Goal: Task Accomplishment & Management: Manage account settings

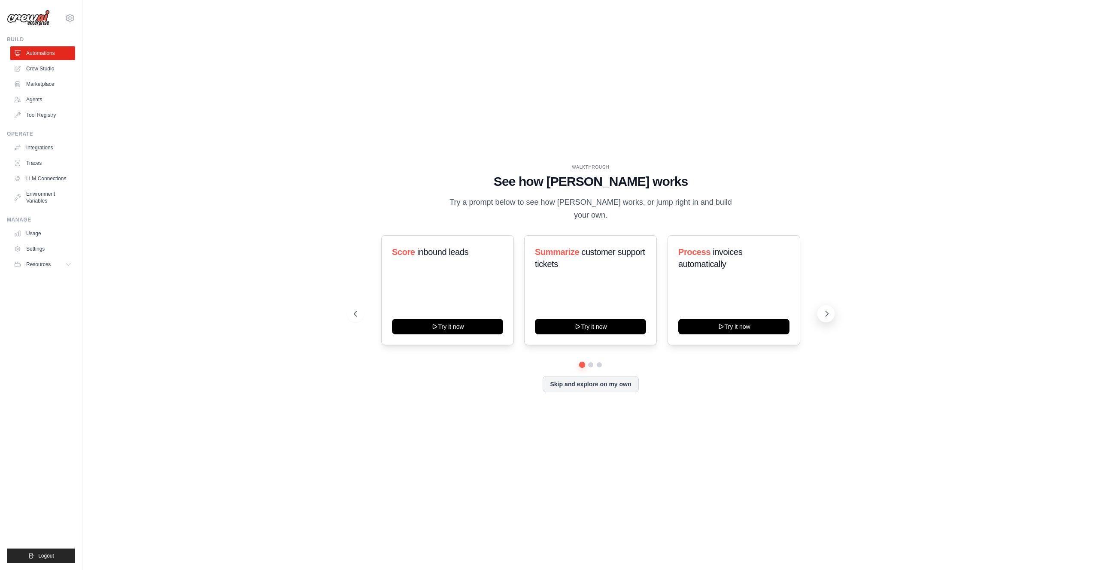
drag, startPoint x: 829, startPoint y: 311, endPoint x: 828, endPoint y: 315, distance: 4.4
click at [829, 311] on icon at bounding box center [826, 313] width 9 height 9
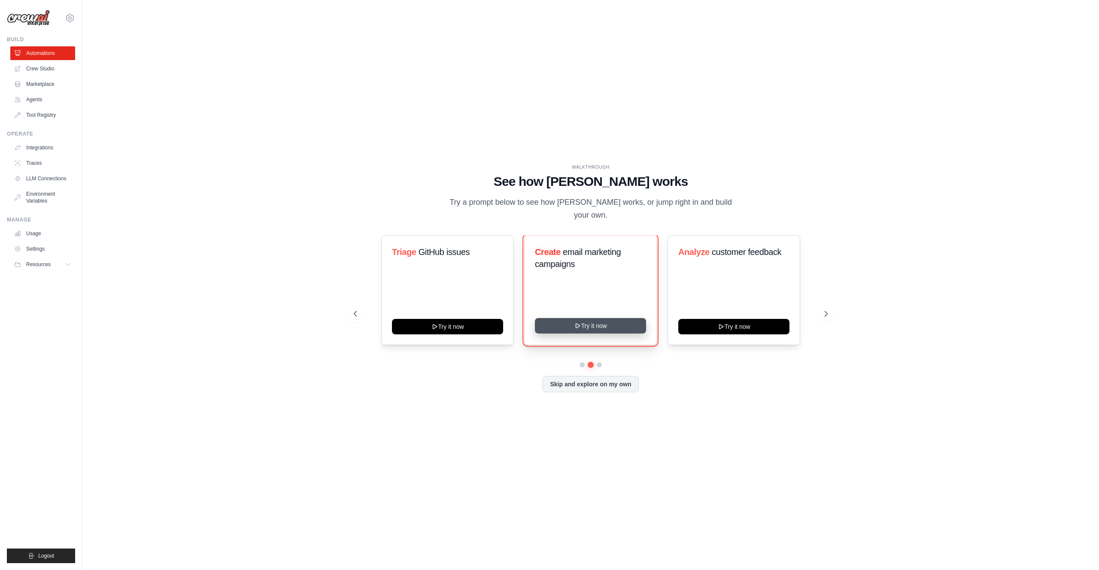
click at [582, 324] on button "Try it now" at bounding box center [590, 325] width 111 height 15
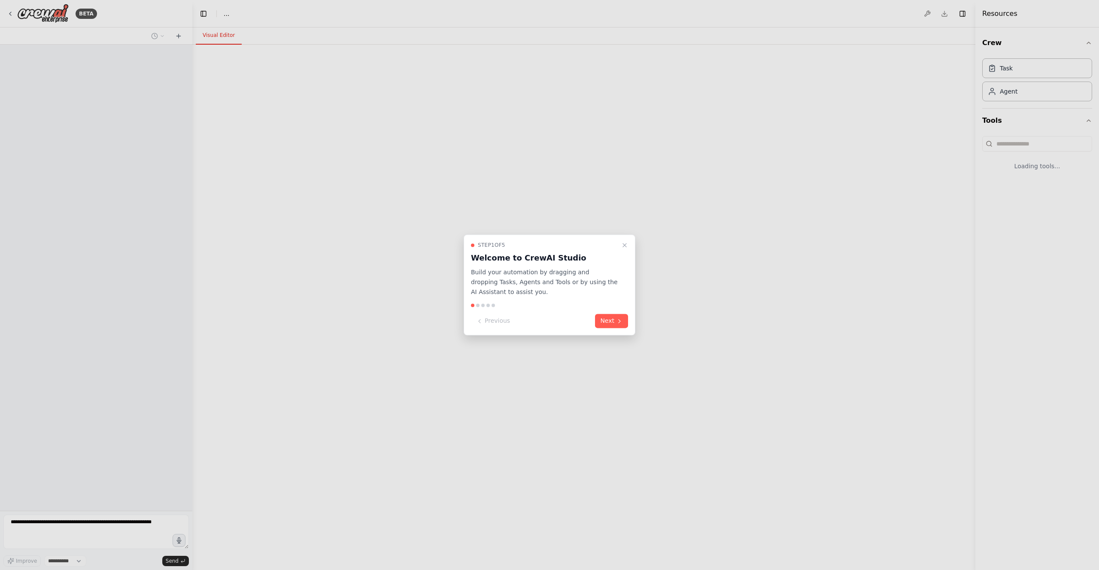
select select "****"
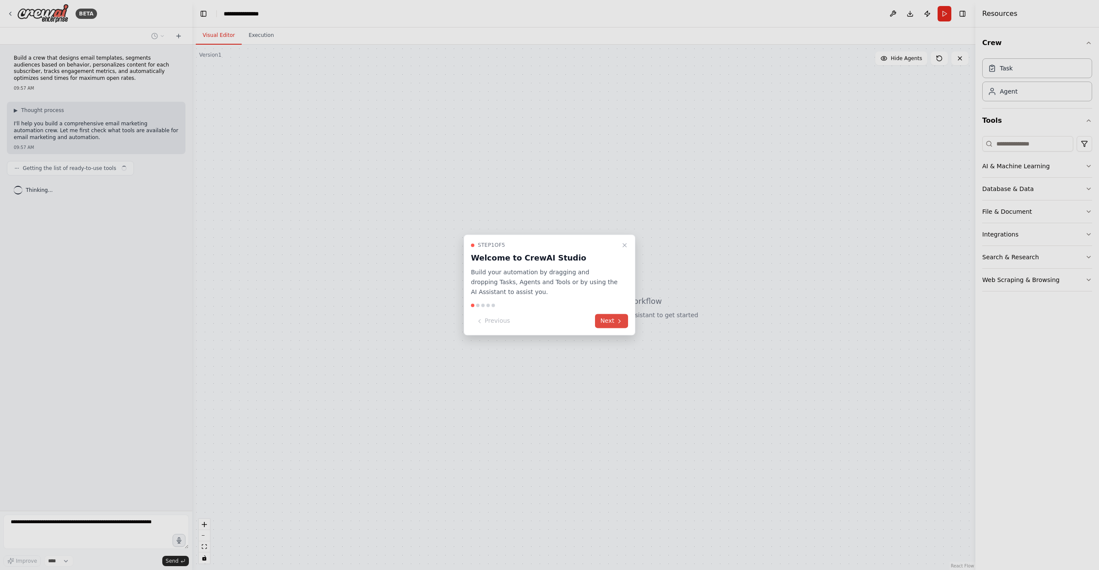
click at [610, 323] on button "Next" at bounding box center [611, 321] width 33 height 14
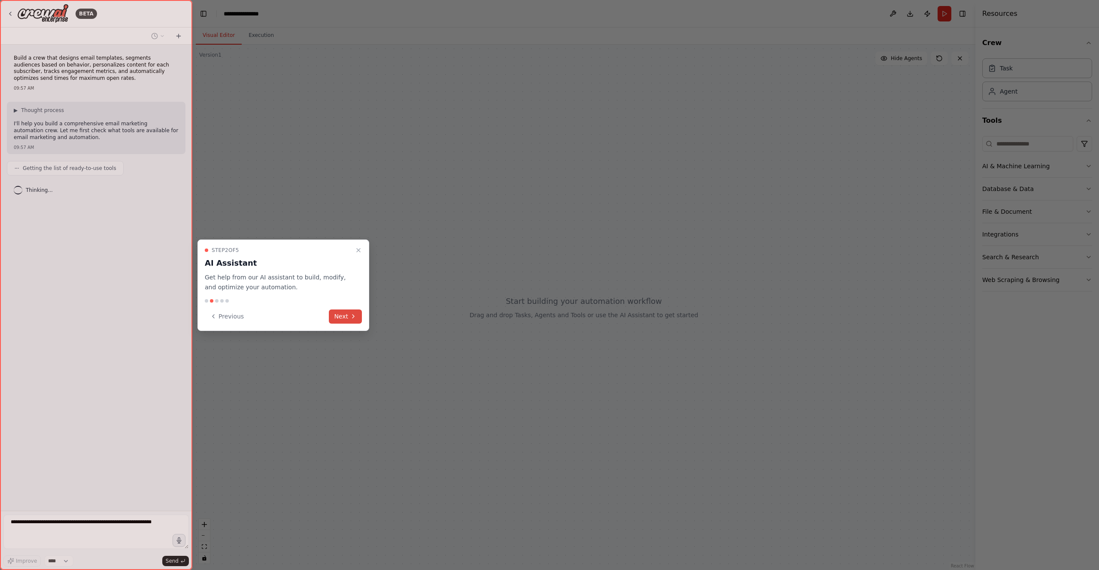
click at [353, 318] on icon at bounding box center [353, 316] width 7 height 7
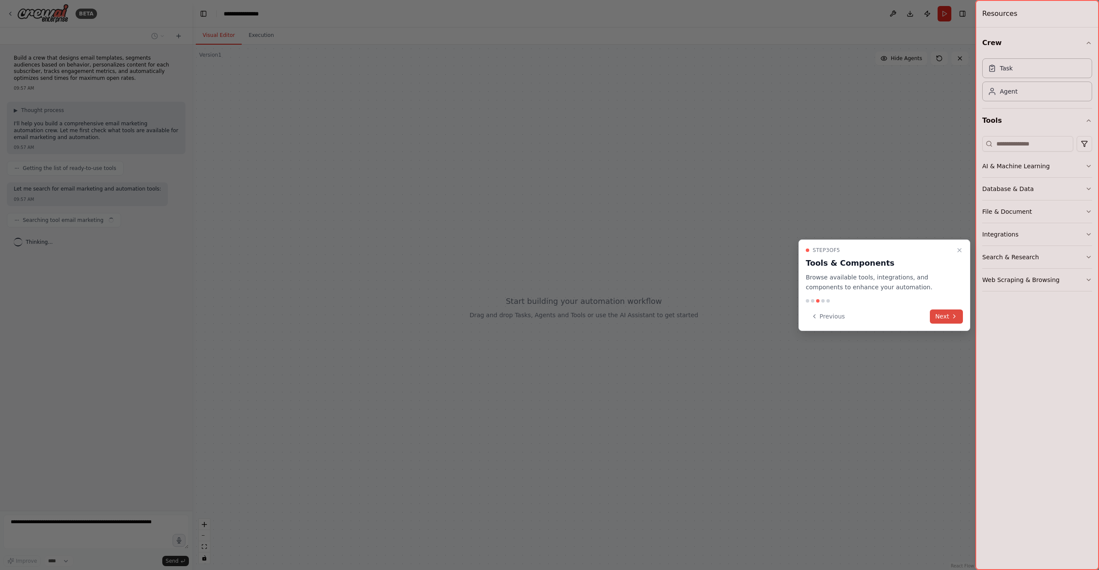
click at [947, 321] on button "Next" at bounding box center [946, 316] width 33 height 14
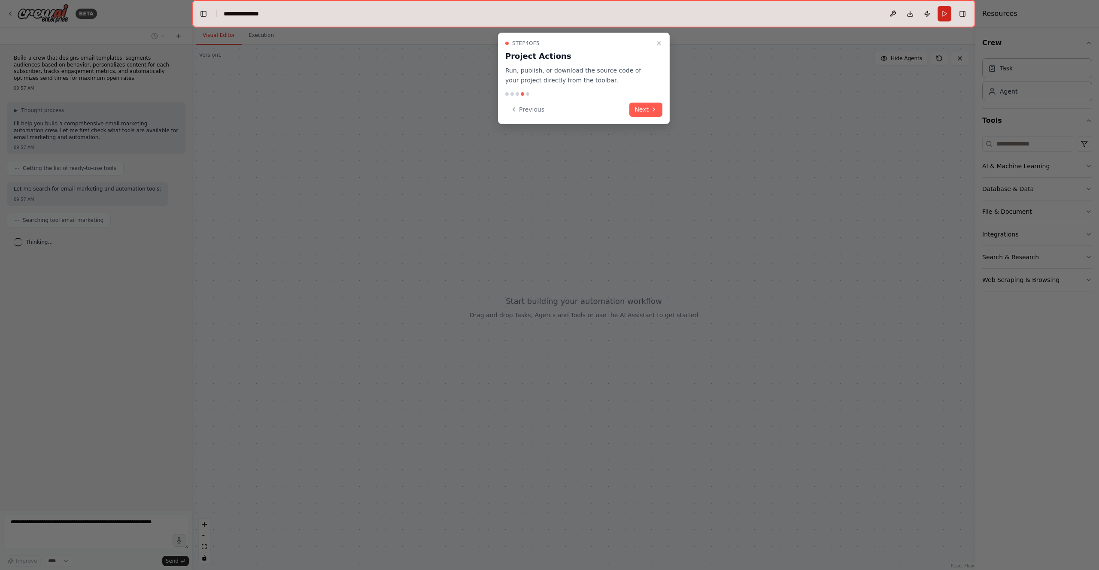
click at [646, 118] on div "Step 4 of 5 Project Actions Run, publish, or download the source code of your p…" at bounding box center [584, 78] width 172 height 91
click at [644, 113] on button "Next" at bounding box center [645, 110] width 33 height 14
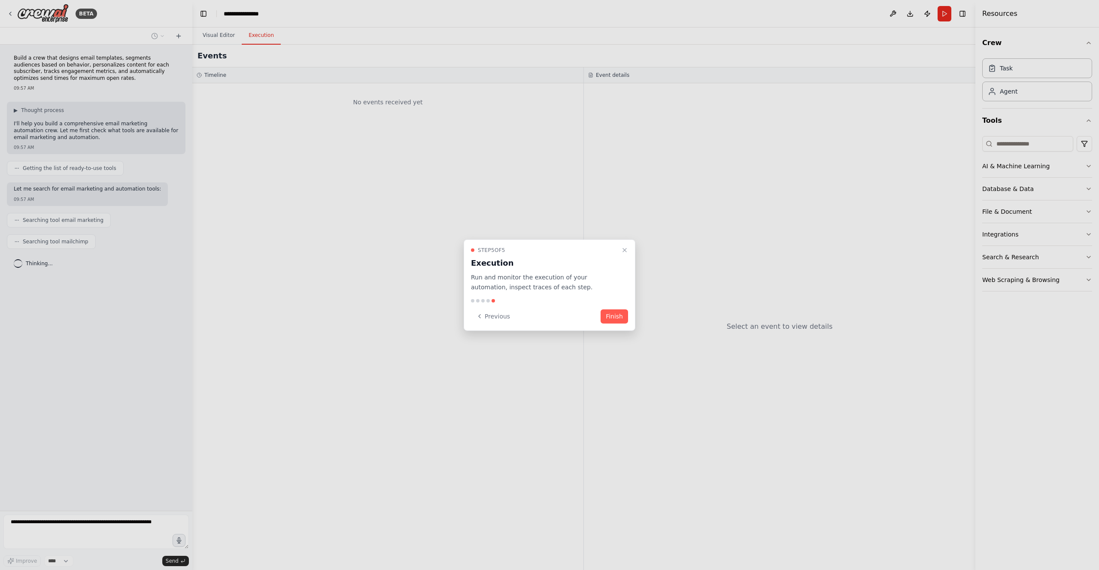
click at [611, 317] on button "Finish" at bounding box center [613, 316] width 27 height 14
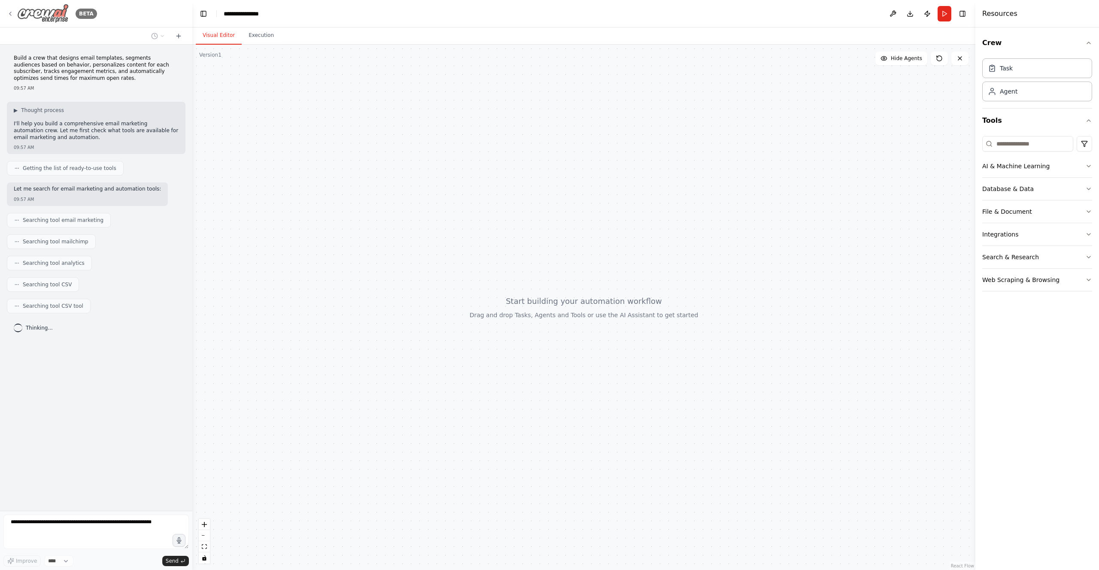
click at [42, 18] on img at bounding box center [43, 13] width 52 height 19
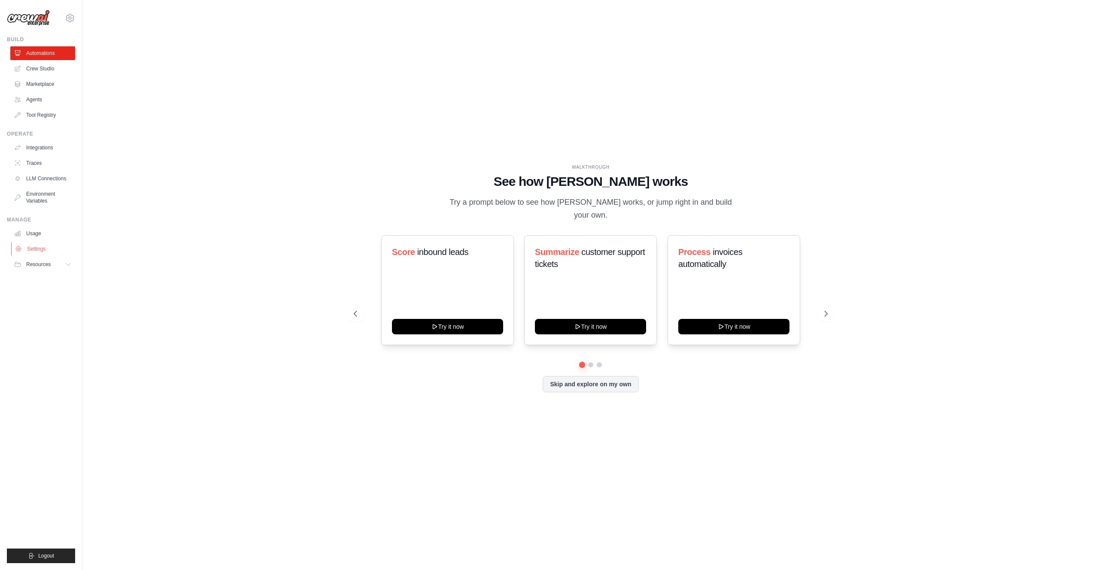
click at [34, 249] on link "Settings" at bounding box center [43, 249] width 65 height 14
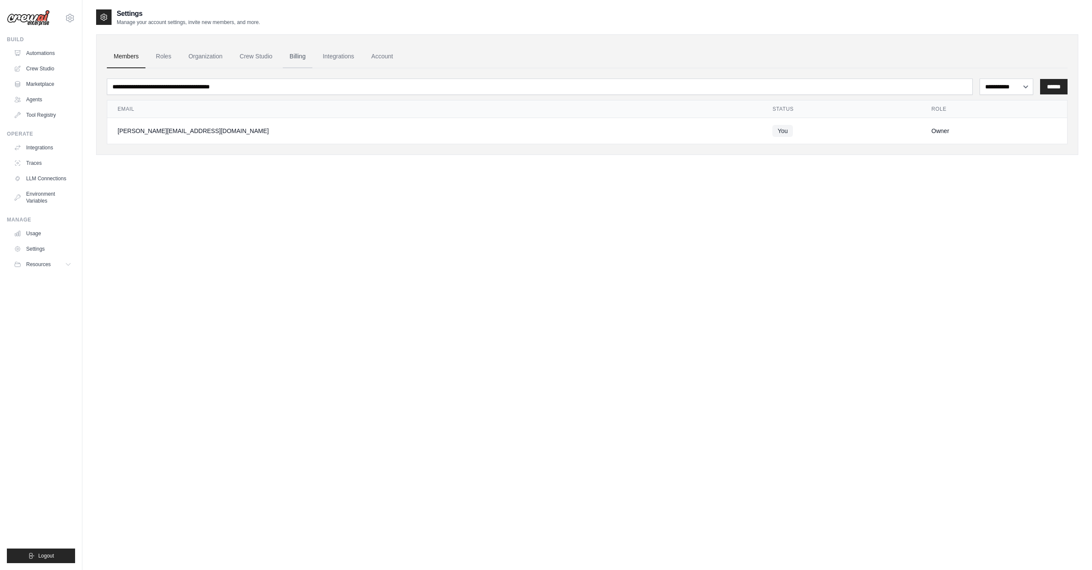
click at [312, 56] on link "Billing" at bounding box center [298, 56] width 30 height 23
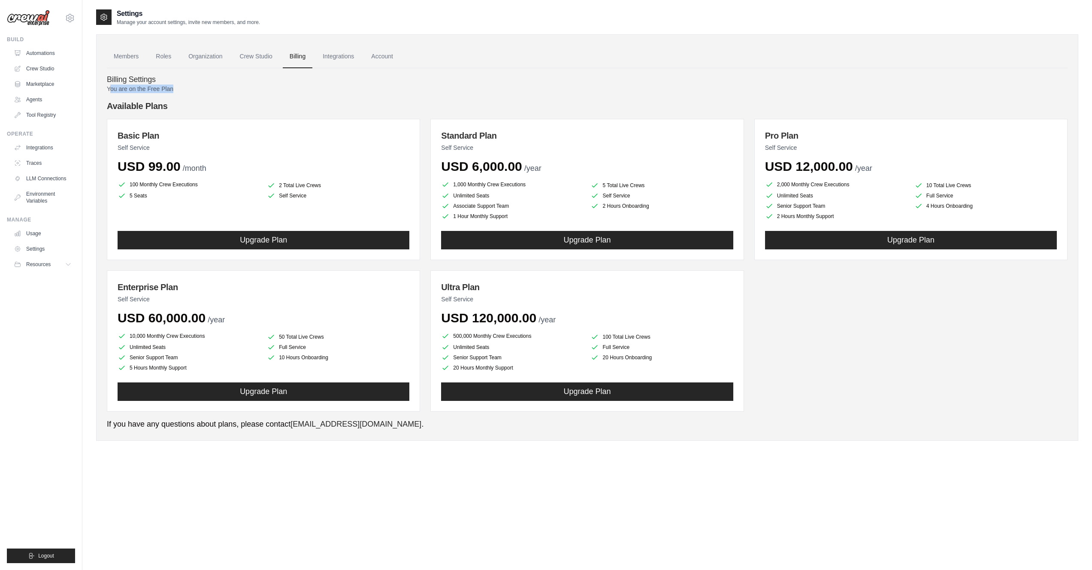
drag, startPoint x: 111, startPoint y: 89, endPoint x: 198, endPoint y: 88, distance: 86.7
click at [198, 88] on p "You are on the Free Plan" at bounding box center [587, 89] width 961 height 9
click at [199, 88] on p "You are on the Free Plan" at bounding box center [587, 89] width 961 height 9
click at [159, 90] on p "You are on the Free Plan" at bounding box center [587, 89] width 961 height 9
drag, startPoint x: 223, startPoint y: 55, endPoint x: 255, endPoint y: 55, distance: 31.8
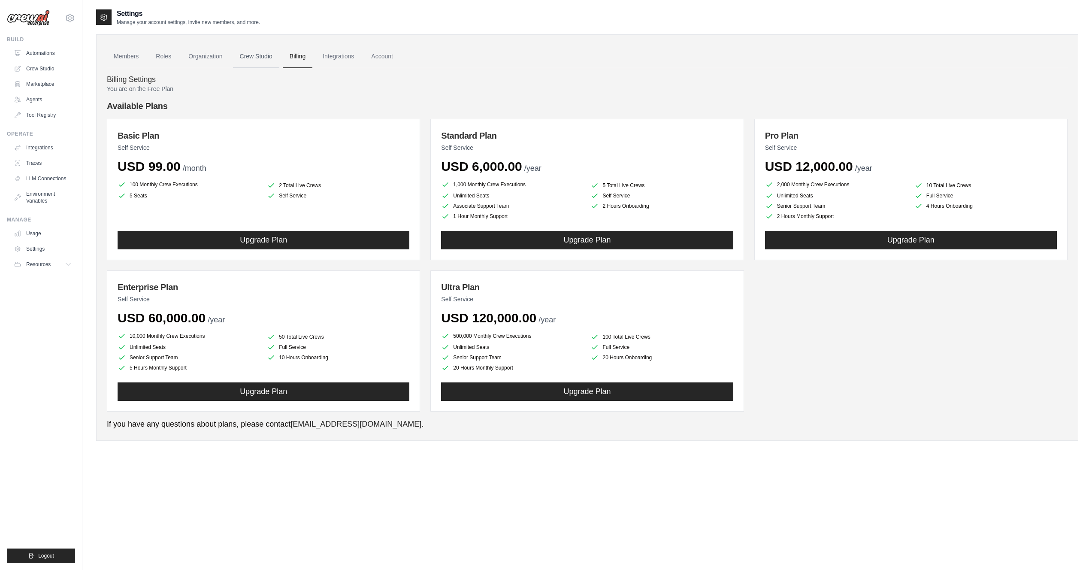
click at [224, 55] on link "Organization" at bounding box center [206, 56] width 48 height 23
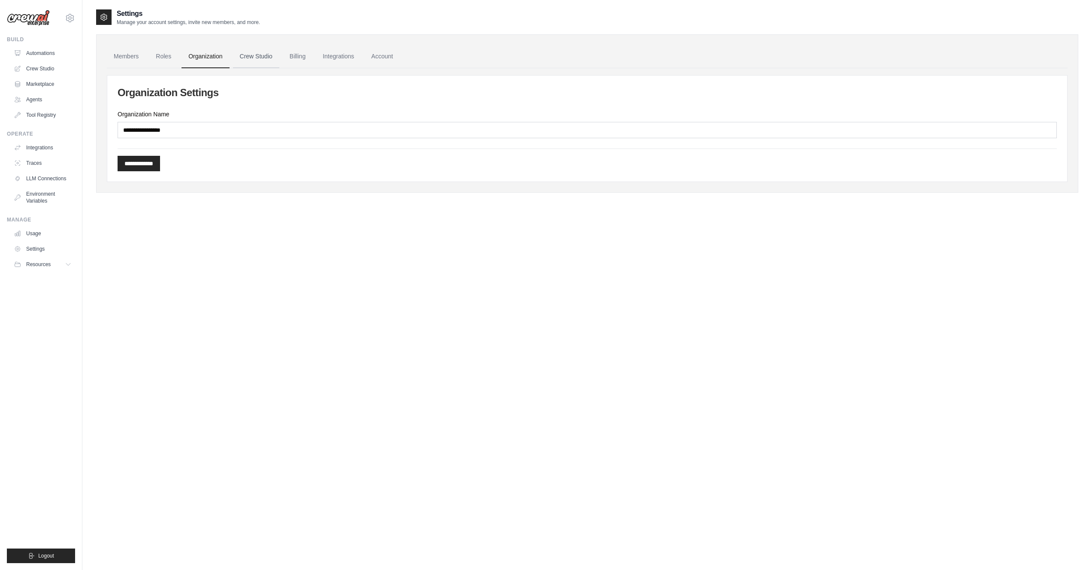
click at [261, 59] on link "Crew Studio" at bounding box center [256, 56] width 46 height 23
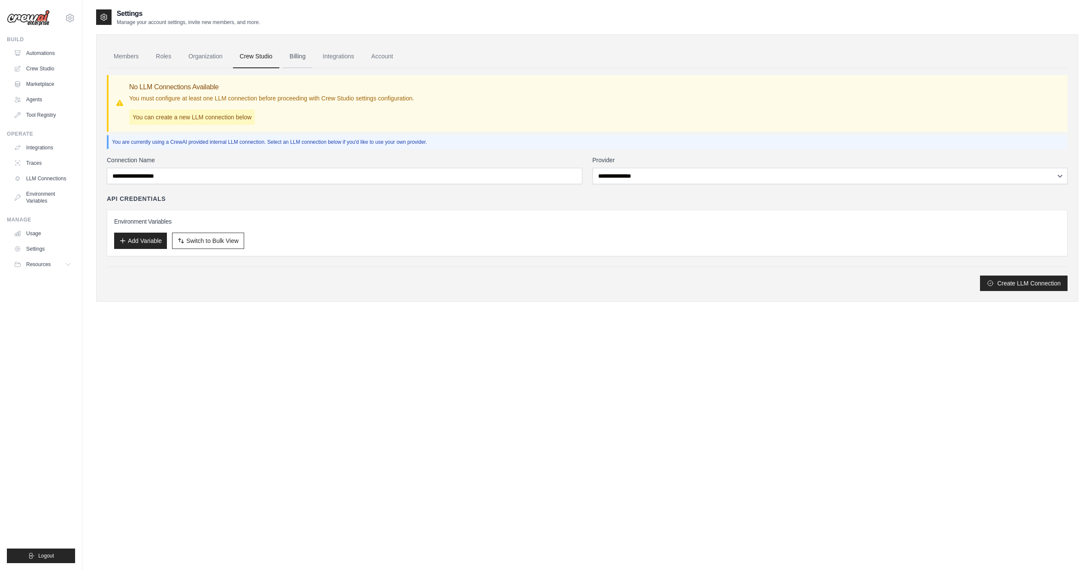
click at [312, 57] on link "Billing" at bounding box center [298, 56] width 30 height 23
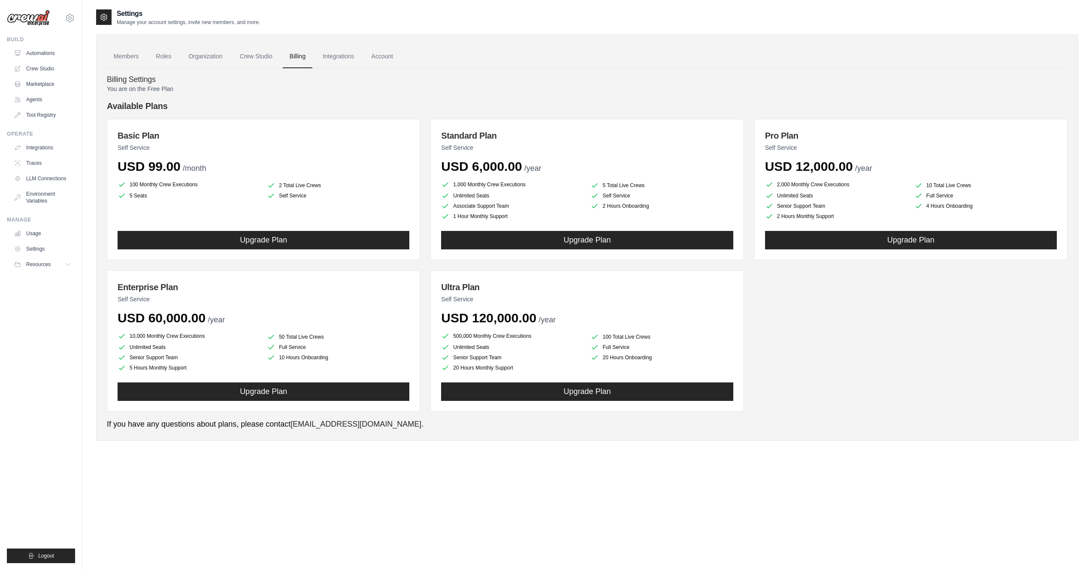
click at [1083, 557] on div "Settings Manage your account settings, invite new members, and more. Members Ro…" at bounding box center [587, 294] width 1010 height 570
click at [821, 367] on div "Basic Plan Self Service USD 99.00 /month 100 Monthly Crew Executions 2 Total Li…" at bounding box center [587, 265] width 961 height 293
